Goal: Task Accomplishment & Management: Manage account settings

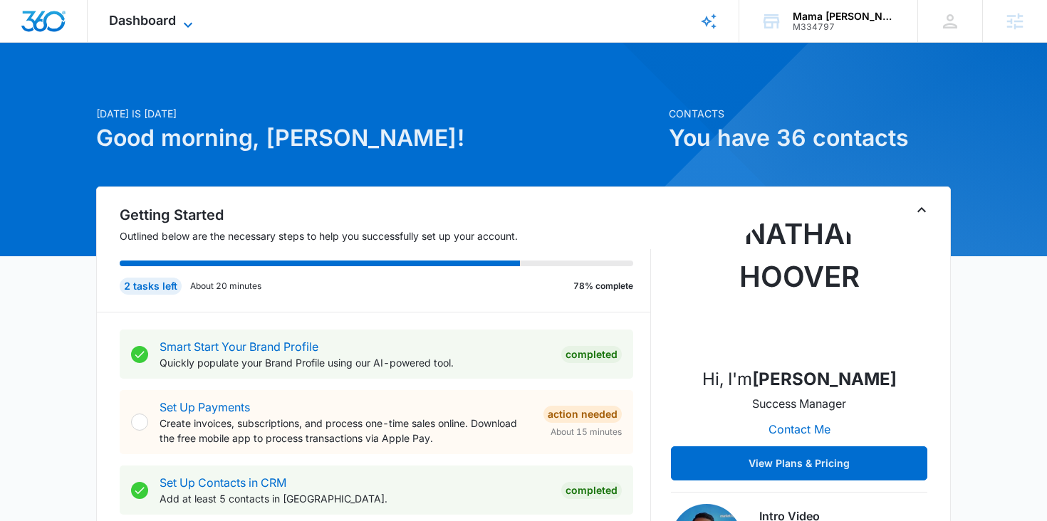
click at [179, 23] on icon at bounding box center [187, 24] width 17 height 17
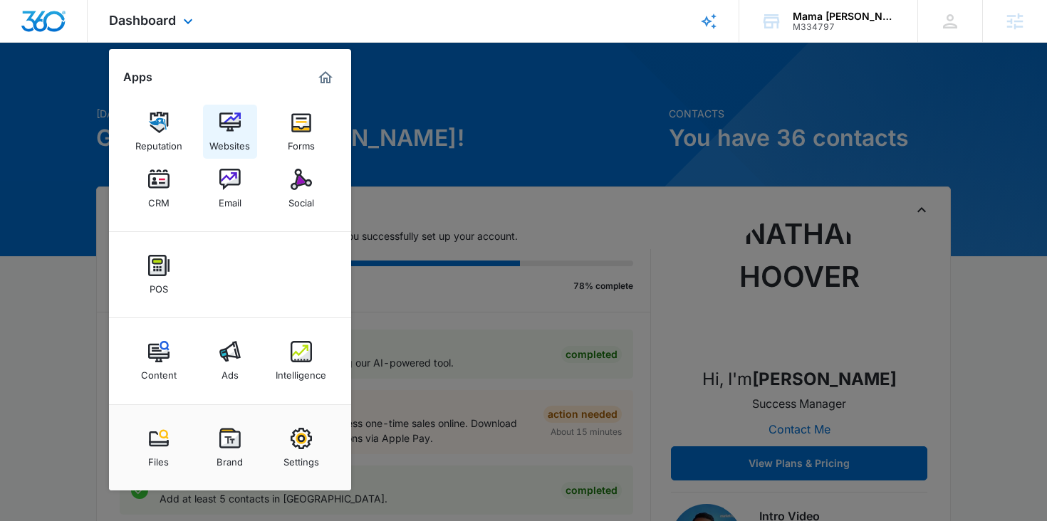
click at [229, 129] on img at bounding box center [229, 122] width 21 height 21
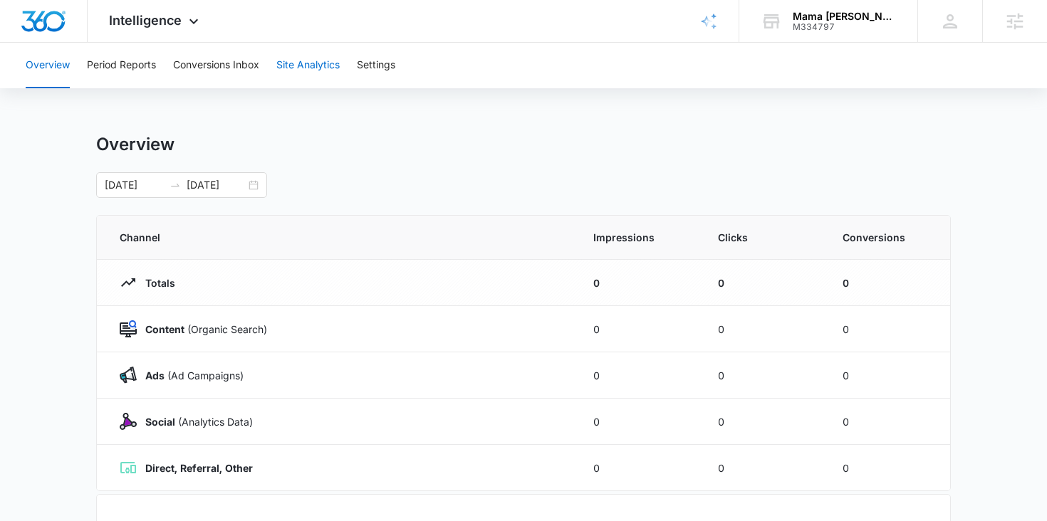
click at [310, 73] on button "Site Analytics" at bounding box center [307, 66] width 63 height 46
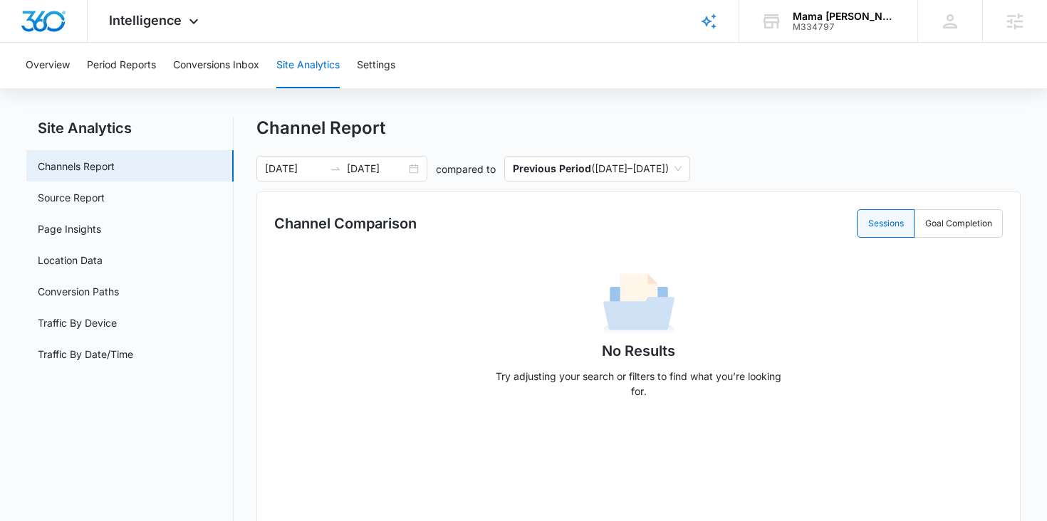
scroll to position [6, 0]
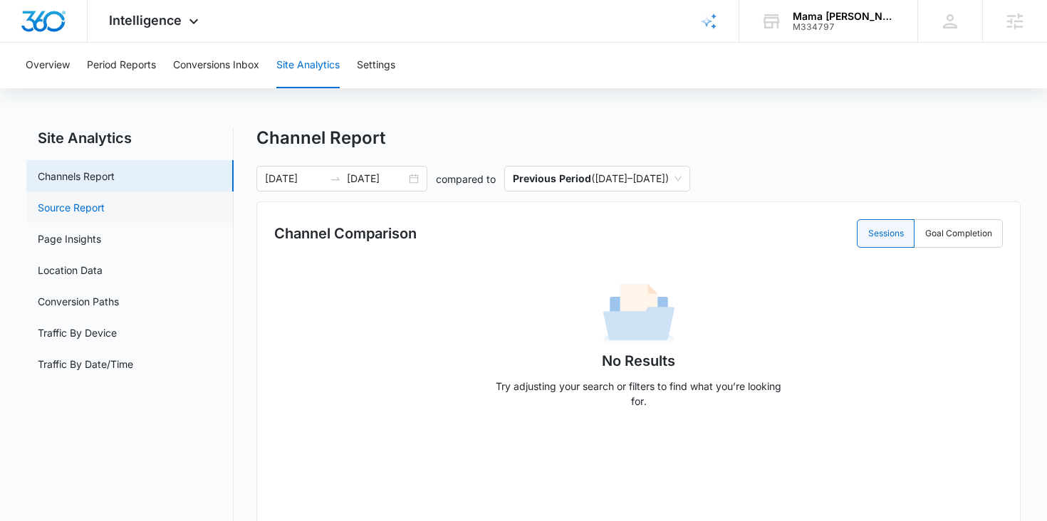
click at [105, 210] on link "Source Report" at bounding box center [71, 207] width 67 height 15
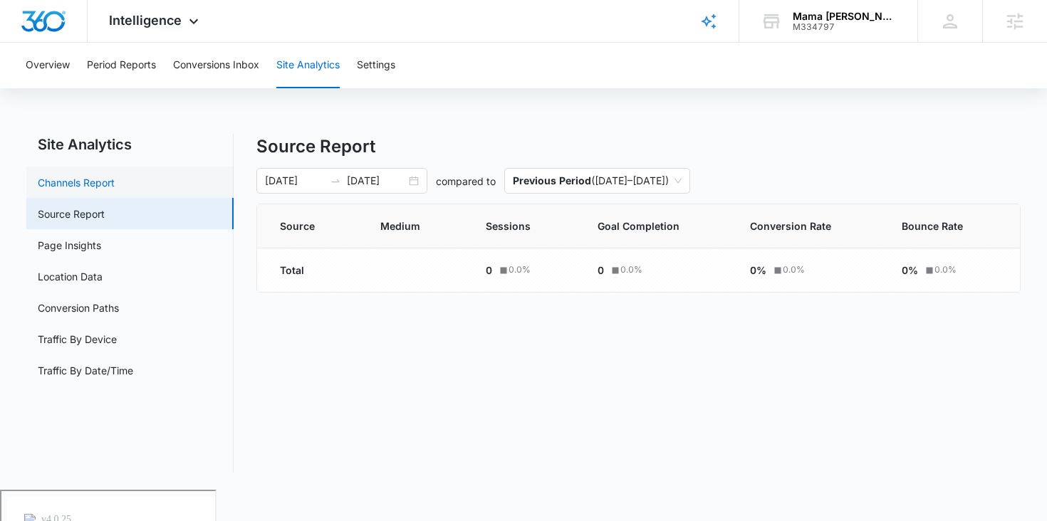
click at [115, 190] on link "Channels Report" at bounding box center [76, 182] width 77 height 15
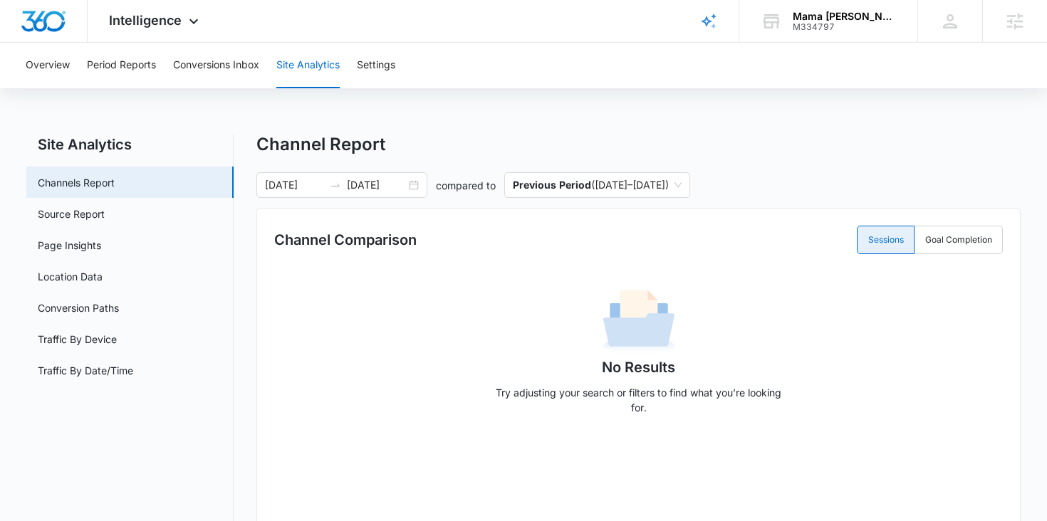
click at [903, 241] on label "Sessions" at bounding box center [885, 240] width 58 height 28
click at [868, 241] on input "Sessions" at bounding box center [867, 240] width 1 height 1
click at [903, 241] on label "Sessions" at bounding box center [885, 240] width 58 height 28
click at [868, 241] on input "Sessions" at bounding box center [867, 240] width 1 height 1
click at [105, 206] on link "Source Report" at bounding box center [71, 213] width 67 height 15
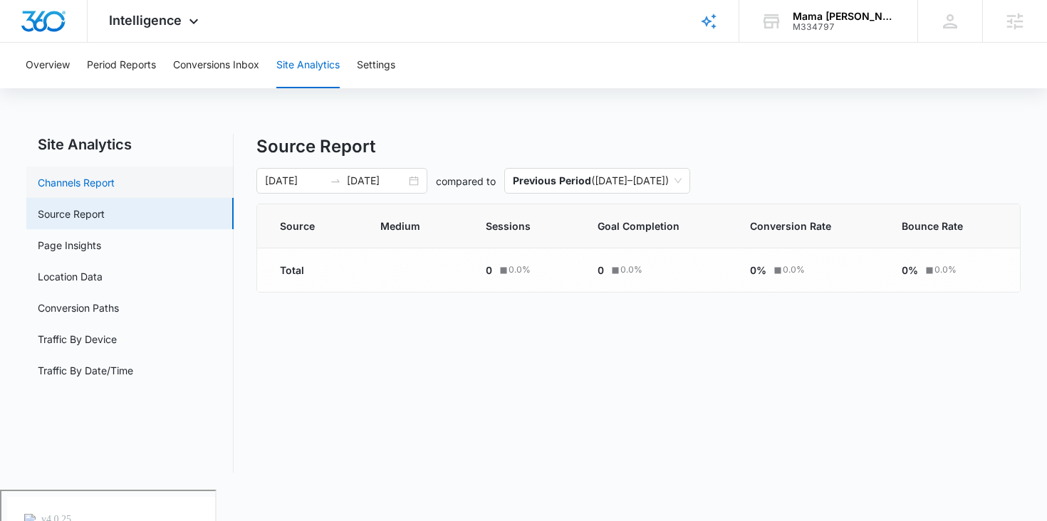
click at [105, 175] on link "Channels Report" at bounding box center [76, 182] width 77 height 15
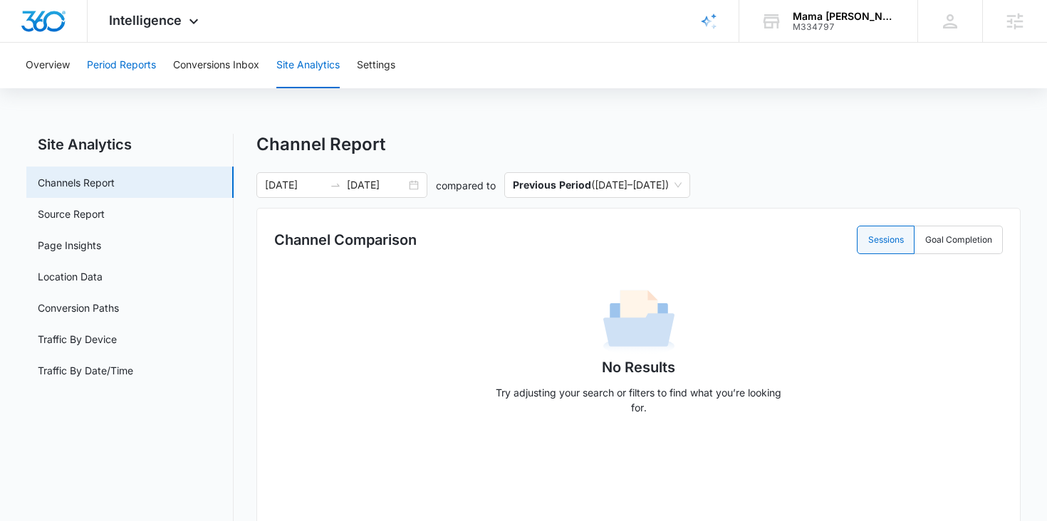
click at [116, 70] on button "Period Reports" at bounding box center [121, 66] width 69 height 46
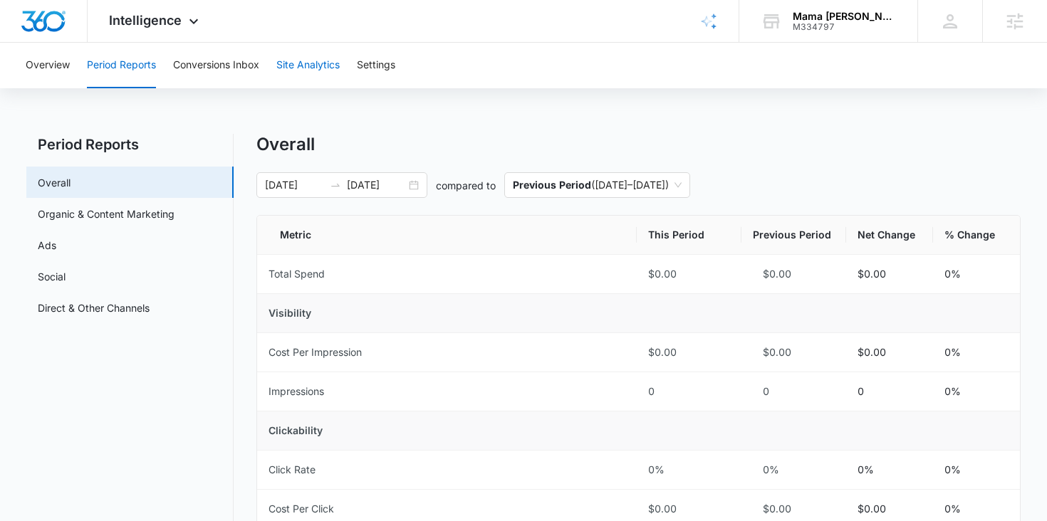
click at [299, 68] on button "Site Analytics" at bounding box center [307, 66] width 63 height 46
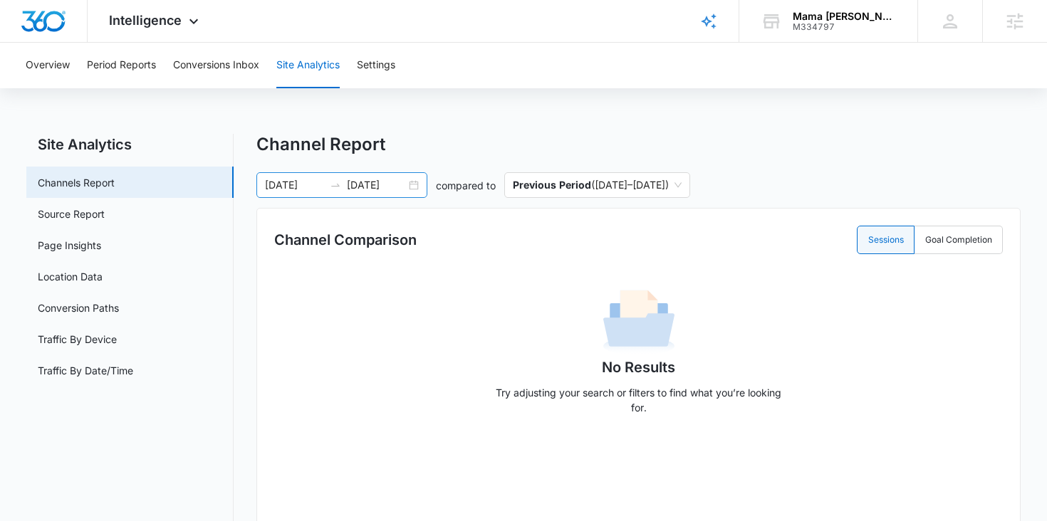
click at [412, 183] on div "[DATE] [DATE]" at bounding box center [341, 185] width 171 height 26
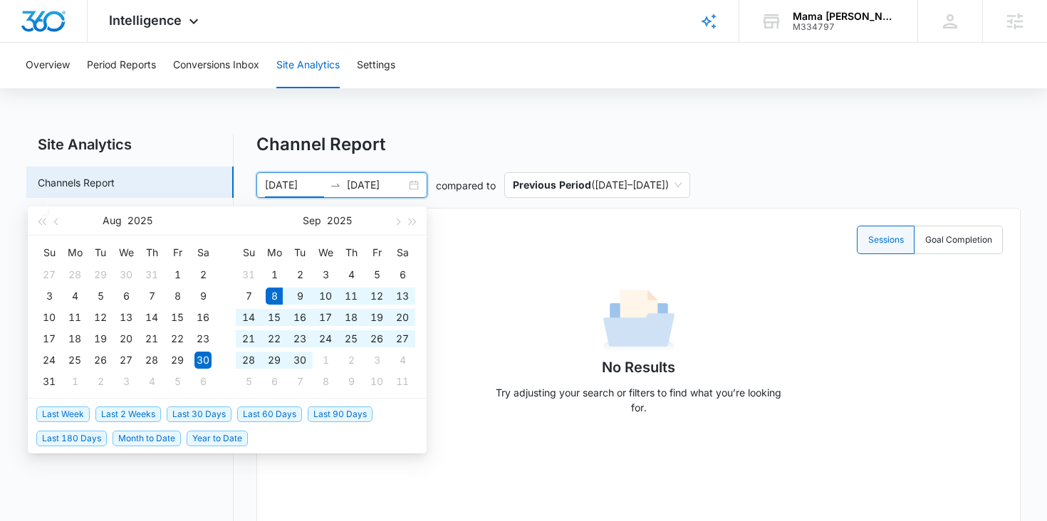
click at [195, 411] on span "Last 30 Days" at bounding box center [199, 415] width 65 height 16
type input "[DATE]"
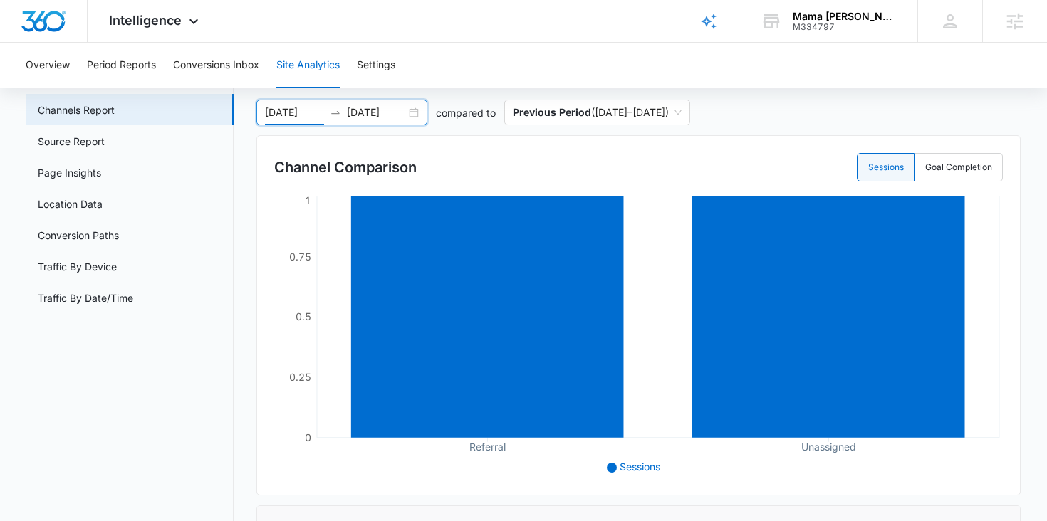
scroll to position [74, 0]
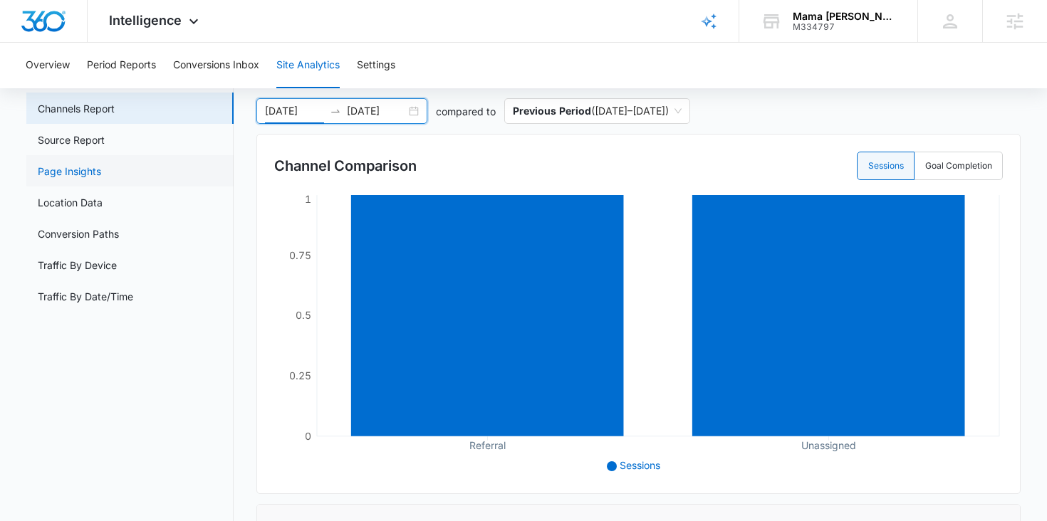
click at [101, 169] on link "Page Insights" at bounding box center [69, 171] width 63 height 15
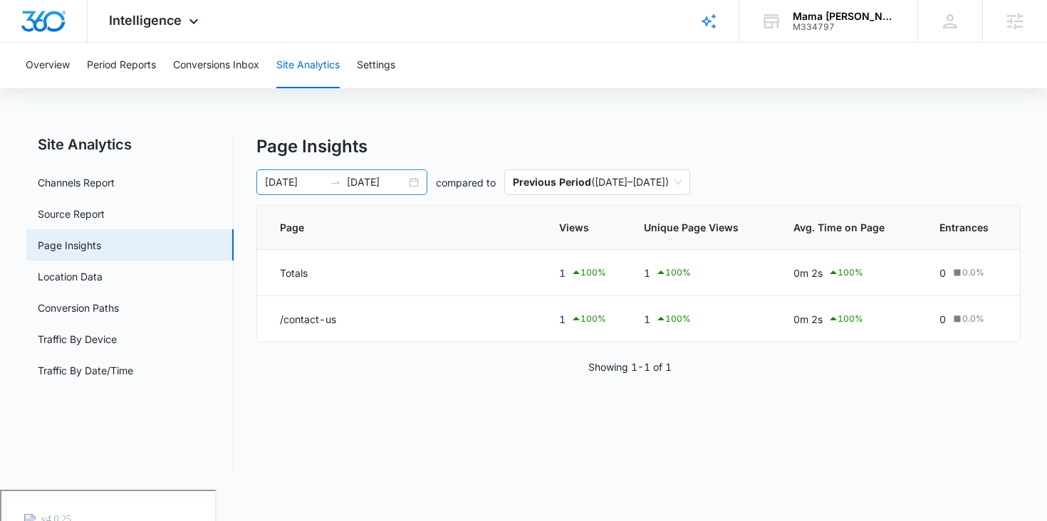
click at [404, 189] on input "[DATE]" at bounding box center [376, 182] width 59 height 16
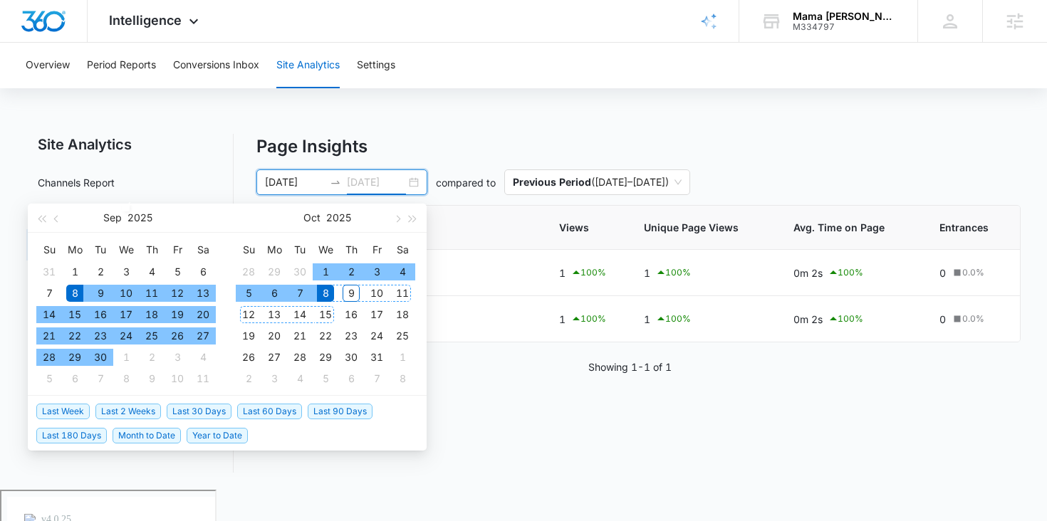
type input "[DATE]"
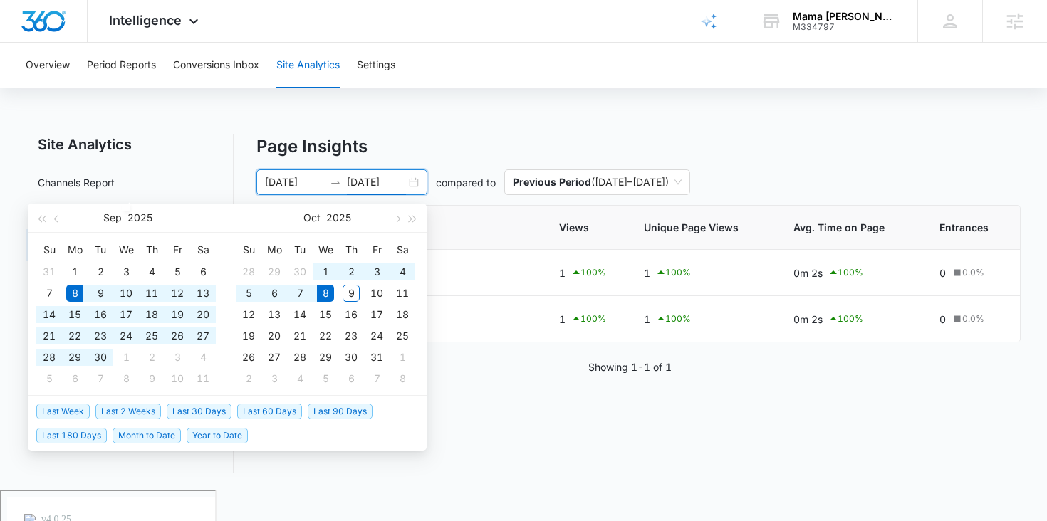
click at [215, 411] on span "Last 30 Days" at bounding box center [199, 412] width 65 height 16
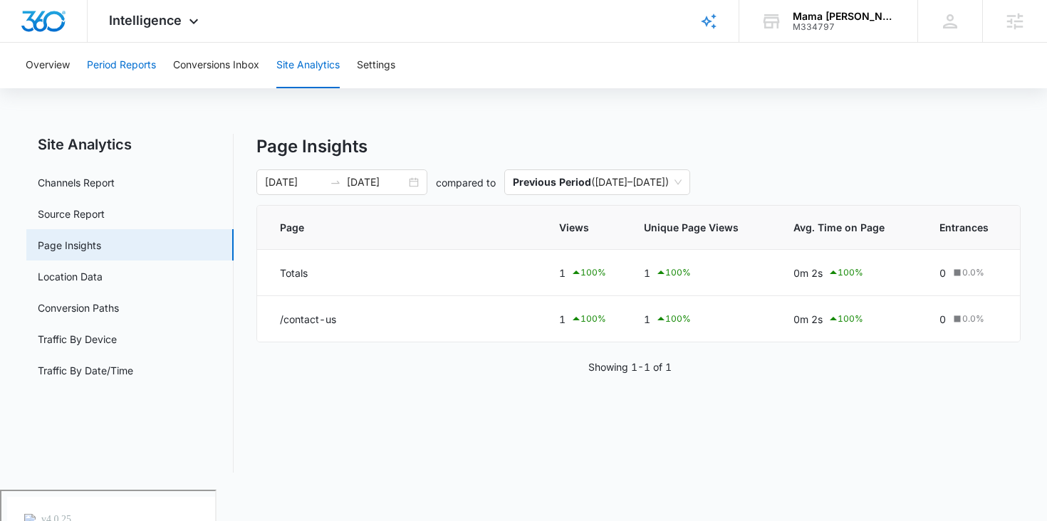
click at [103, 72] on button "Period Reports" at bounding box center [121, 66] width 69 height 46
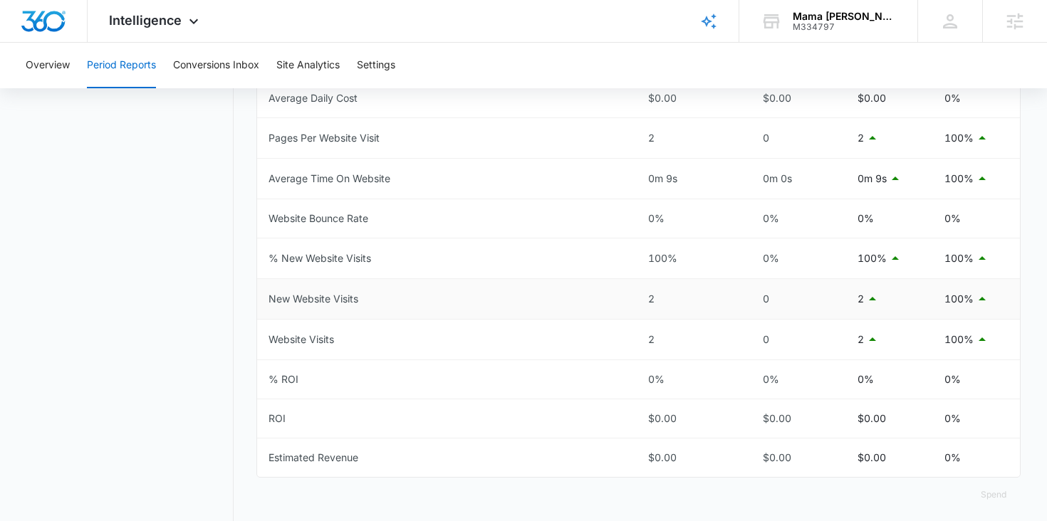
scroll to position [693, 0]
click at [379, 68] on button "Settings" at bounding box center [376, 66] width 38 height 46
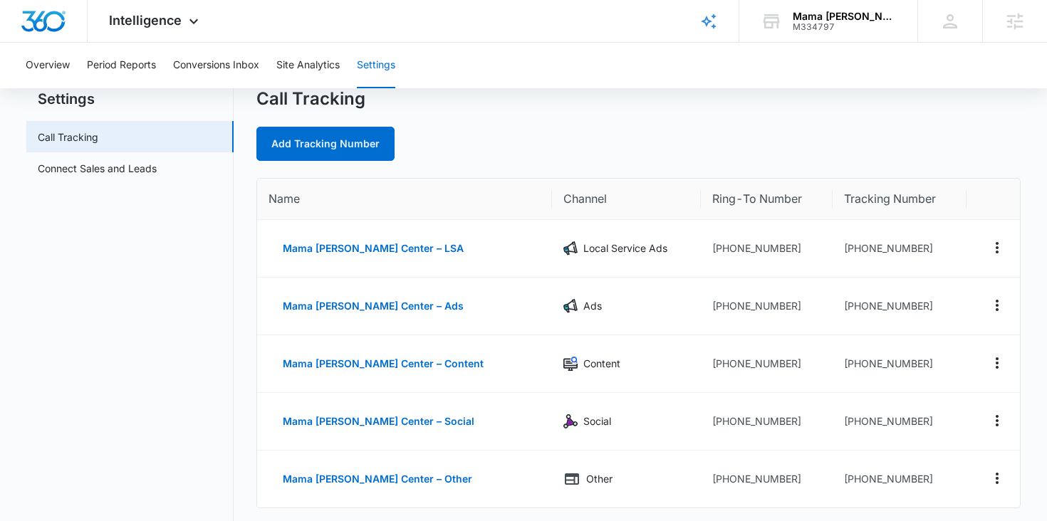
scroll to position [46, 0]
click at [174, 16] on span "Intelligence" at bounding box center [145, 20] width 73 height 15
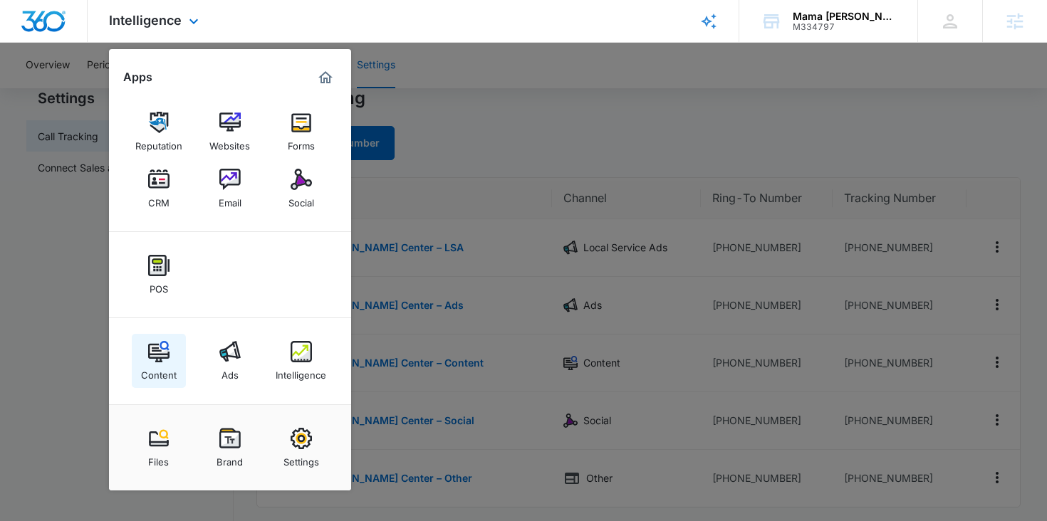
click at [146, 352] on link "Content" at bounding box center [159, 361] width 54 height 54
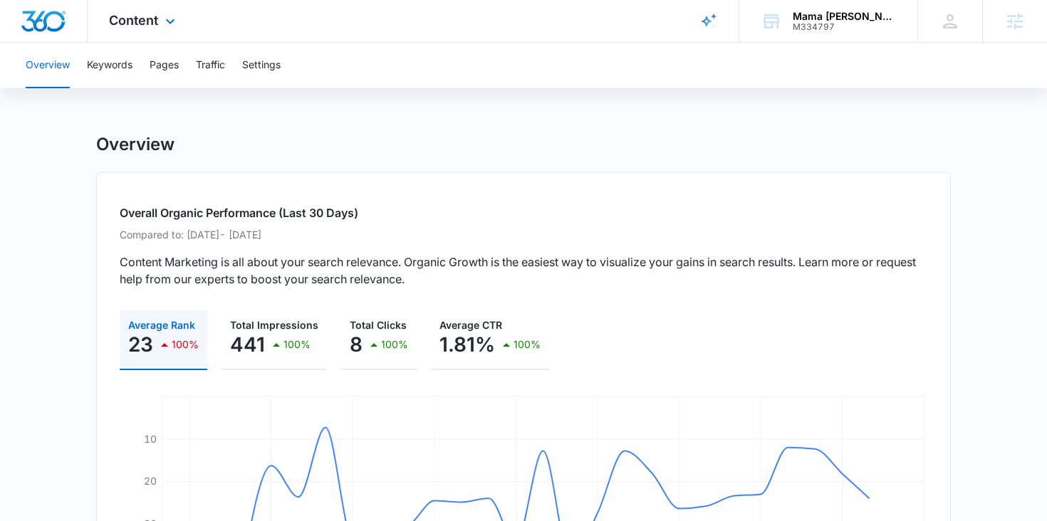
click at [160, 12] on div "Content Apps Reputation Websites Forms CRM Email Social POS Content Ads Intelli…" at bounding box center [144, 21] width 112 height 42
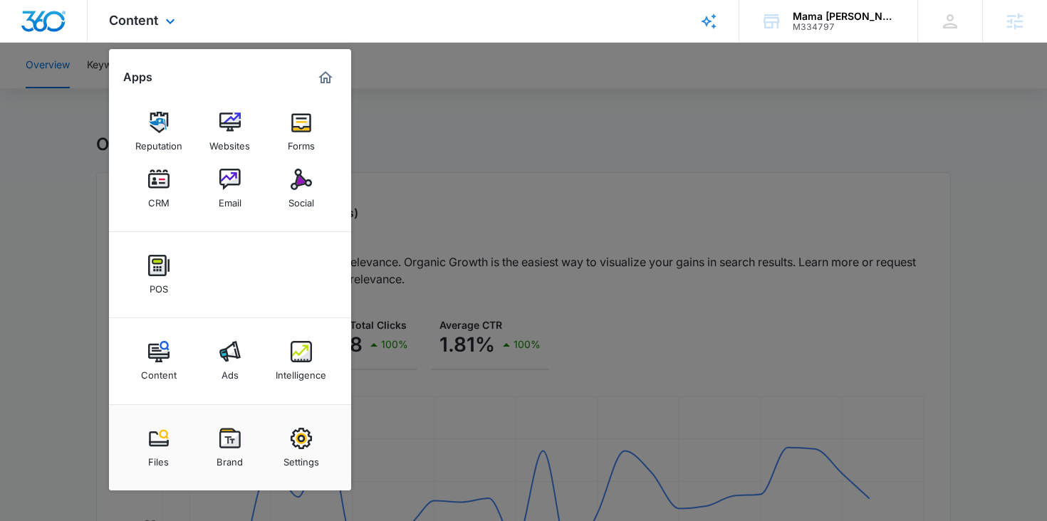
scroll to position [24, 0]
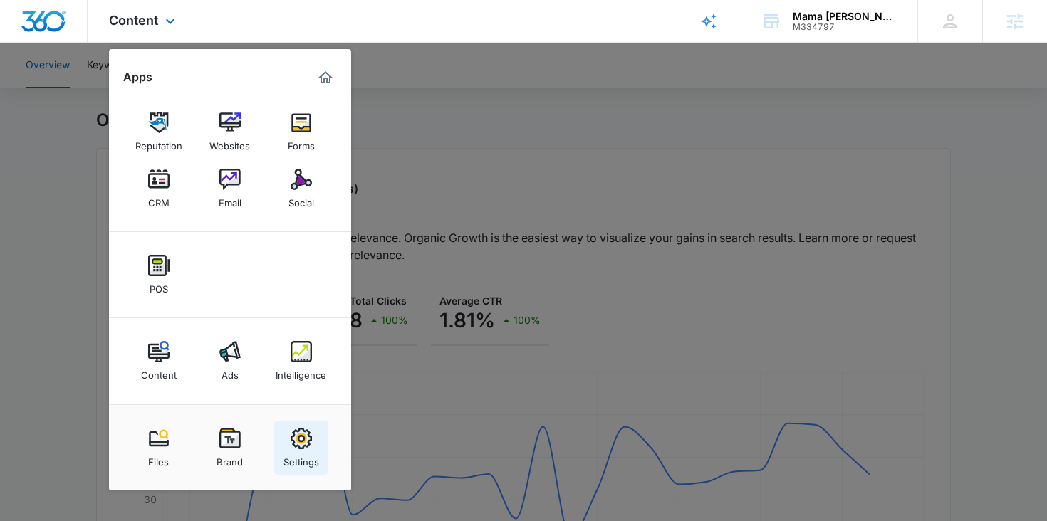
click at [310, 439] on img at bounding box center [300, 438] width 21 height 21
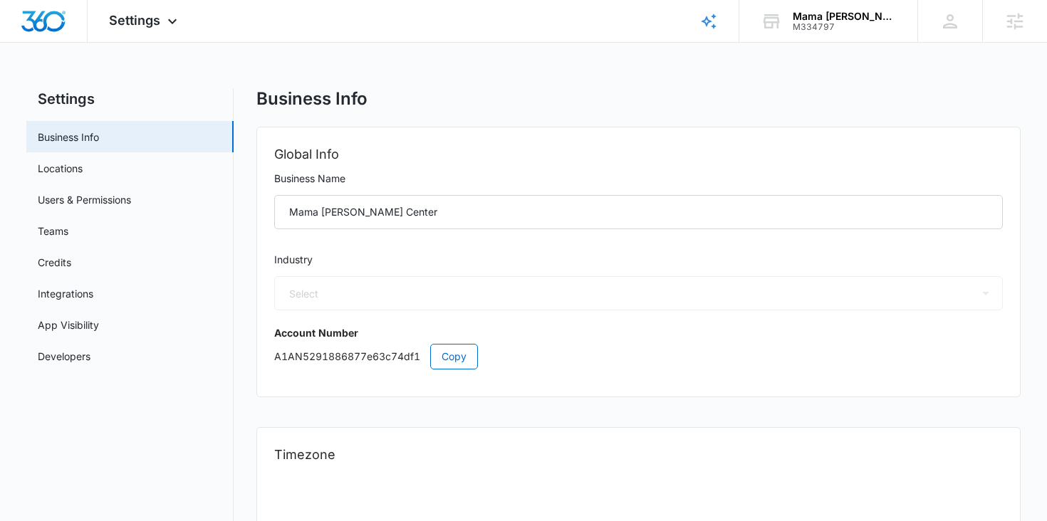
select select "27"
select select "US"
select select "America/[GEOGRAPHIC_DATA]"
click at [77, 301] on link "Integrations" at bounding box center [66, 293] width 56 height 15
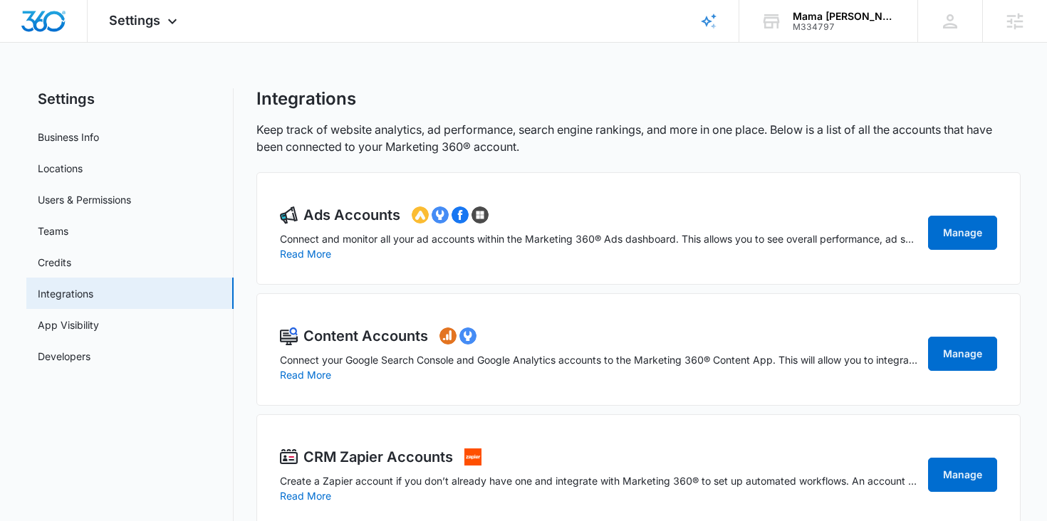
scroll to position [31, 0]
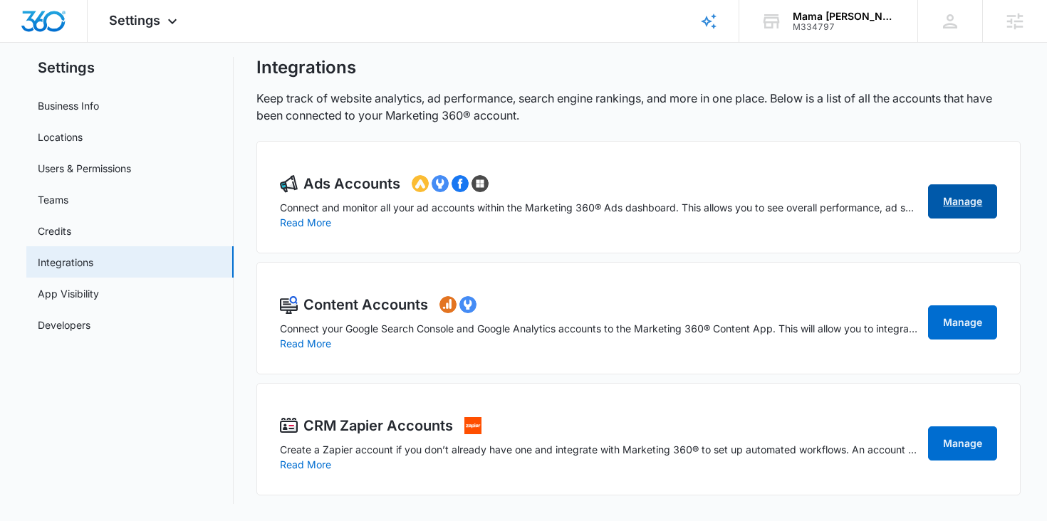
click at [975, 200] on link "Manage" at bounding box center [962, 201] width 69 height 34
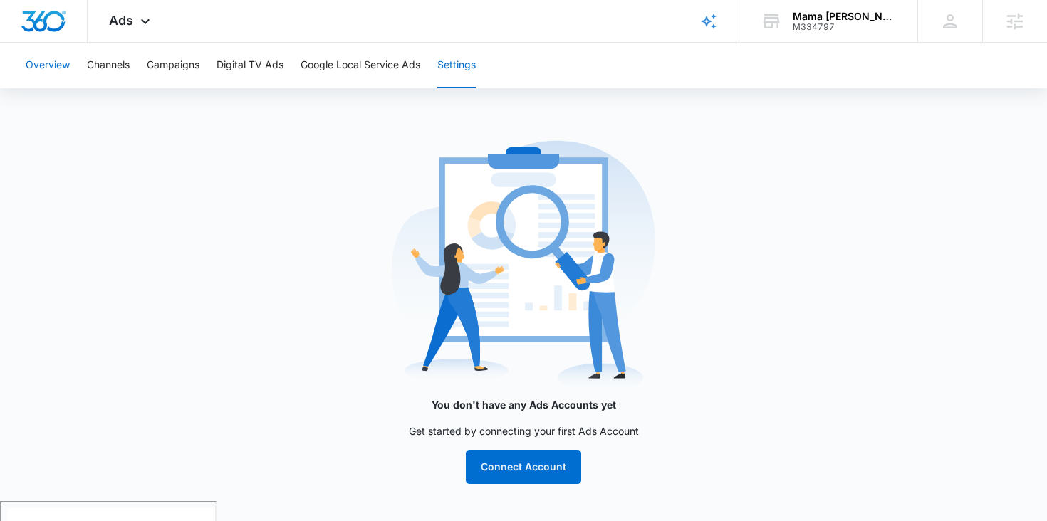
click at [60, 66] on button "Overview" at bounding box center [48, 66] width 44 height 46
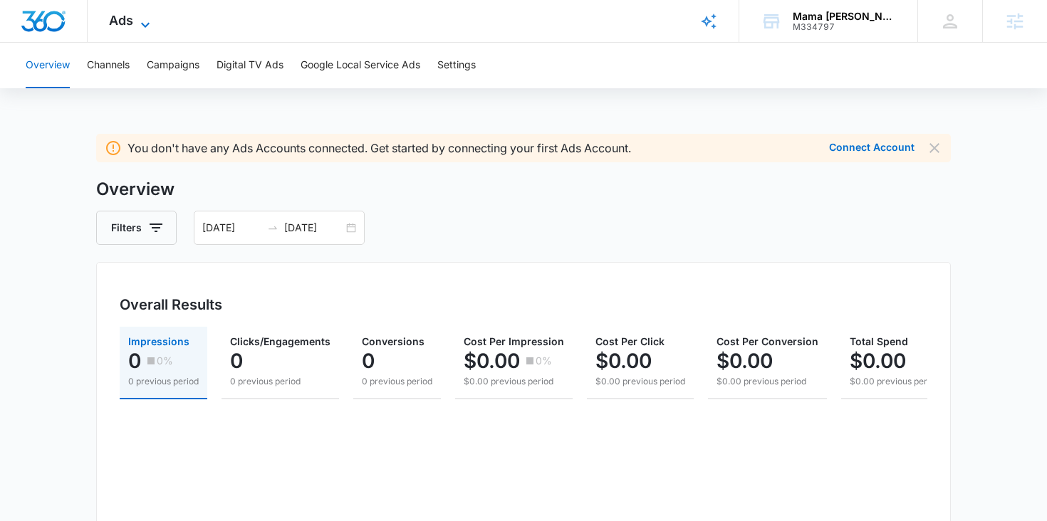
click at [130, 23] on span "Ads" at bounding box center [121, 20] width 24 height 15
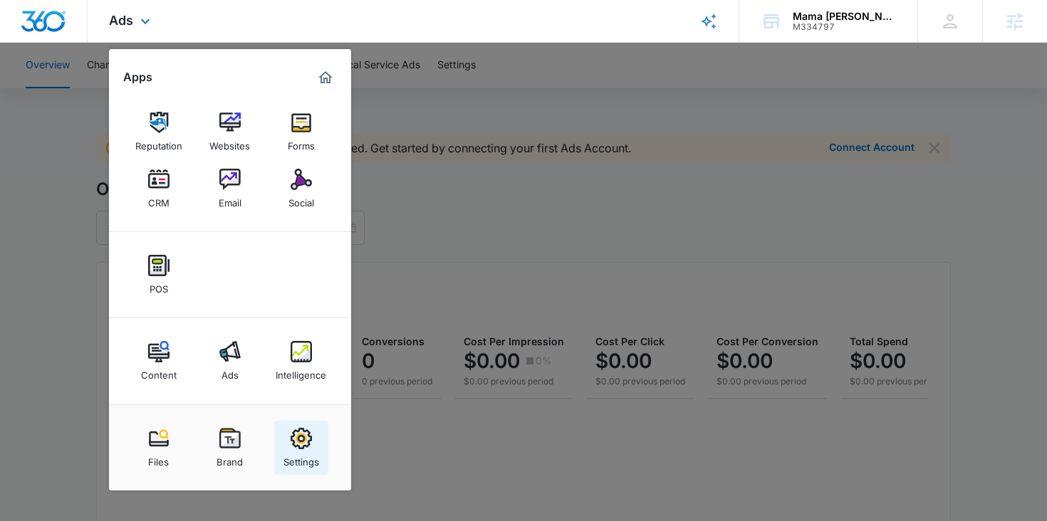
click at [295, 431] on img at bounding box center [300, 438] width 21 height 21
select select "27"
select select "US"
select select "America/[GEOGRAPHIC_DATA]"
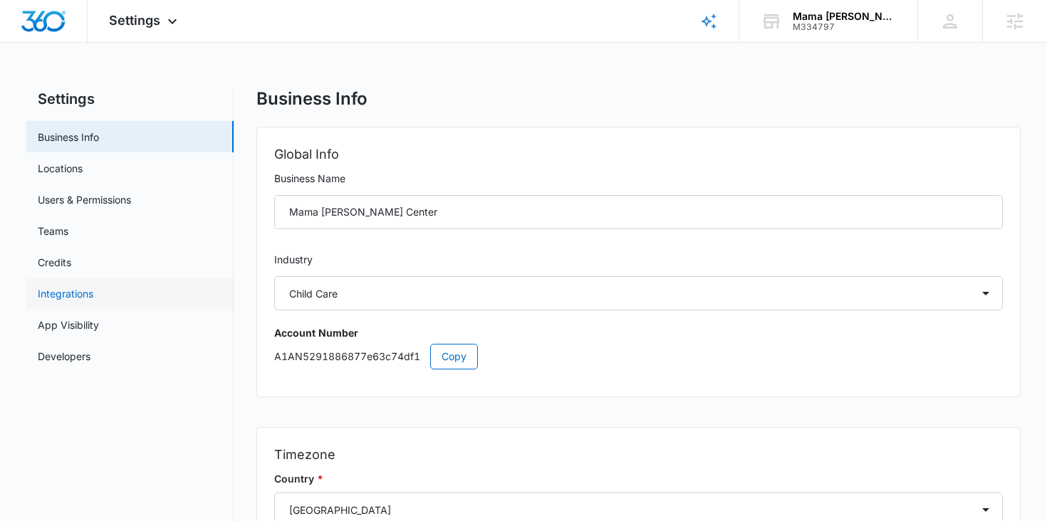
click at [93, 293] on link "Integrations" at bounding box center [66, 293] width 56 height 15
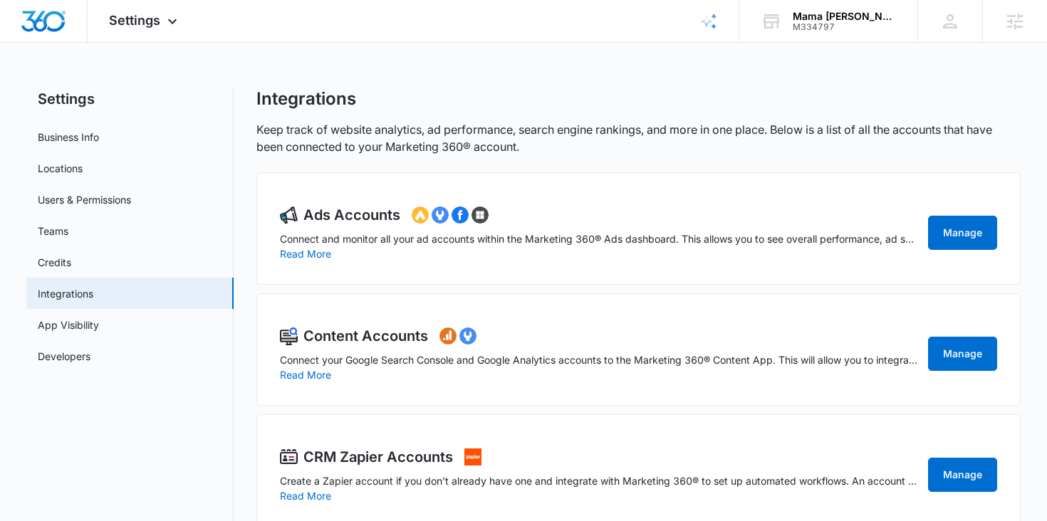
scroll to position [31, 0]
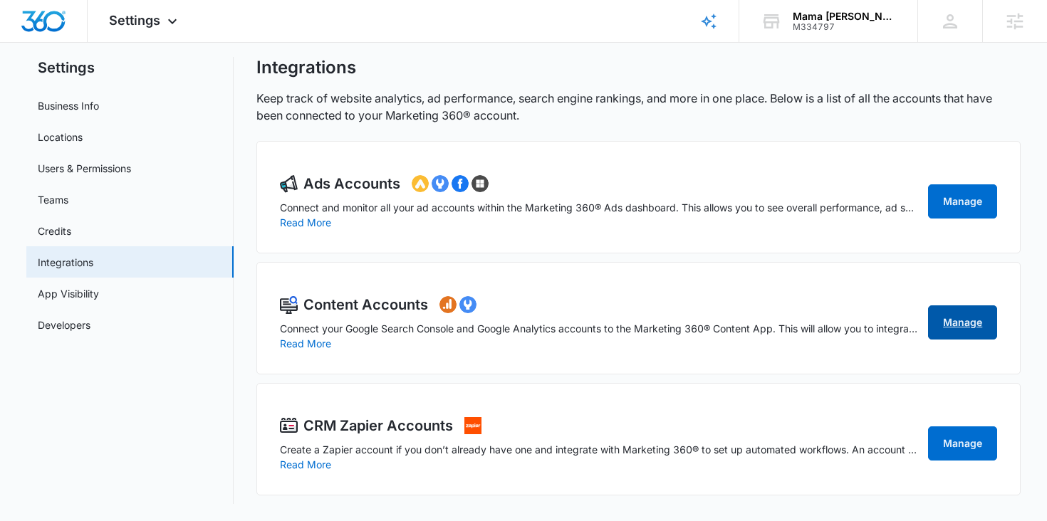
click at [948, 323] on link "Manage" at bounding box center [962, 322] width 69 height 34
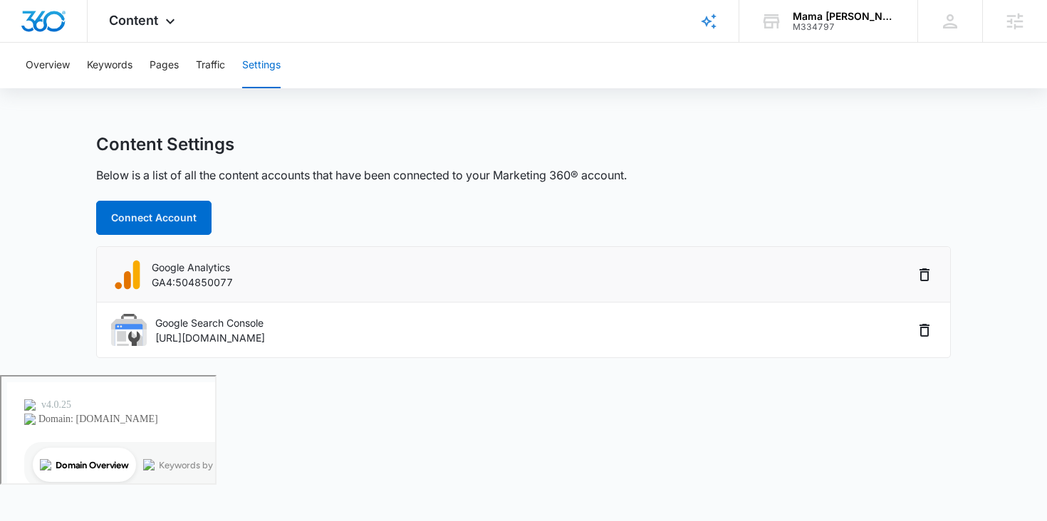
click at [196, 267] on p "Google Analytics" at bounding box center [192, 267] width 81 height 15
